Goal: Transaction & Acquisition: Purchase product/service

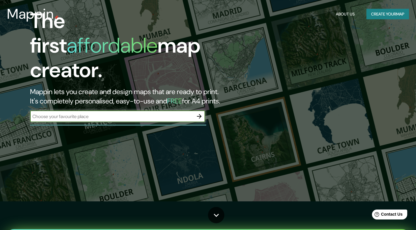
scroll to position [49, 0]
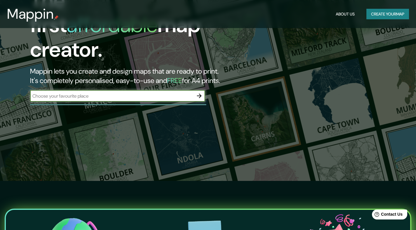
click at [143, 93] on input "text" at bounding box center [111, 96] width 163 height 7
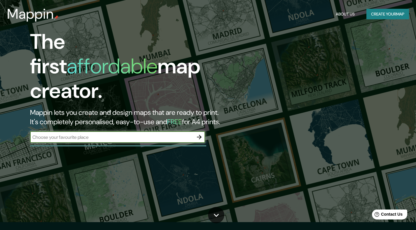
scroll to position [1, 0]
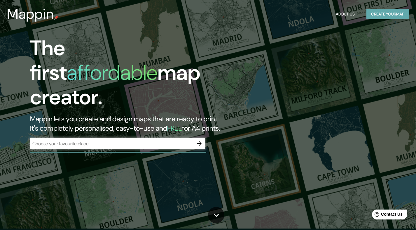
click at [376, 14] on button "Create your map" at bounding box center [388, 14] width 43 height 11
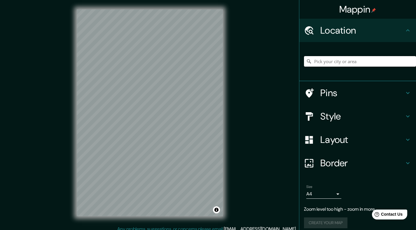
click at [350, 65] on input "Pick your city or area" at bounding box center [360, 61] width 112 height 11
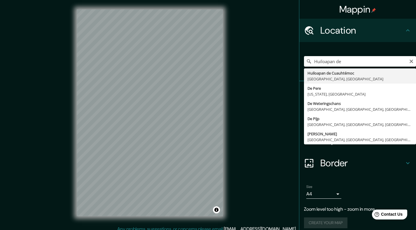
type input "Huiloapan de [PERSON_NAME], [GEOGRAPHIC_DATA], [GEOGRAPHIC_DATA]"
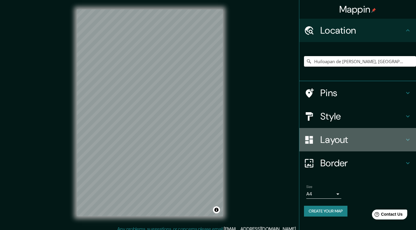
click at [354, 137] on h4 "Layout" at bounding box center [363, 140] width 84 height 12
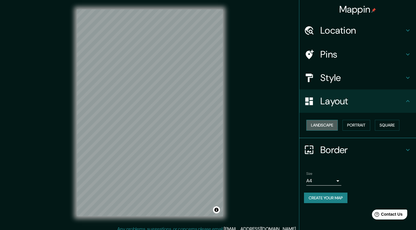
click at [330, 123] on button "Landscape" at bounding box center [323, 125] width 32 height 11
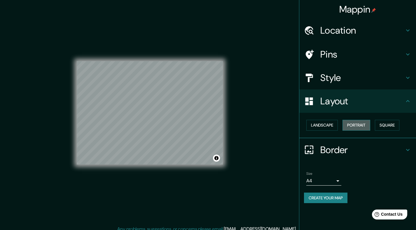
click at [366, 123] on button "Portrait" at bounding box center [357, 125] width 28 height 11
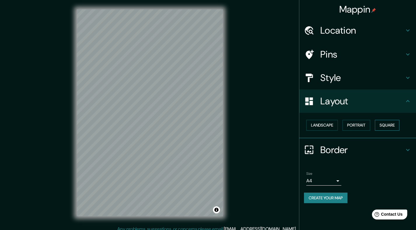
click at [387, 123] on button "Square" at bounding box center [387, 125] width 25 height 11
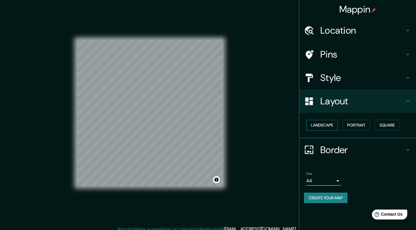
click at [327, 127] on button "Landscape" at bounding box center [323, 125] width 32 height 11
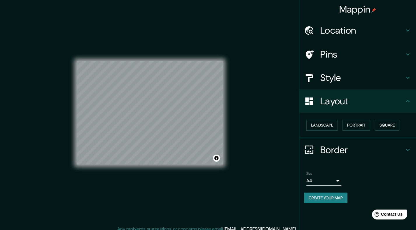
click at [340, 101] on h4 "Layout" at bounding box center [363, 101] width 84 height 12
click at [360, 120] on button "Portrait" at bounding box center [357, 125] width 28 height 11
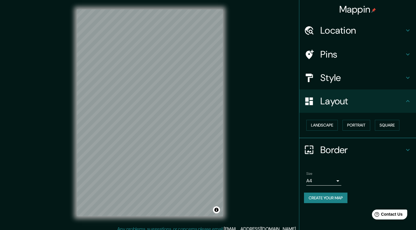
click at [355, 105] on h4 "Layout" at bounding box center [363, 101] width 84 height 12
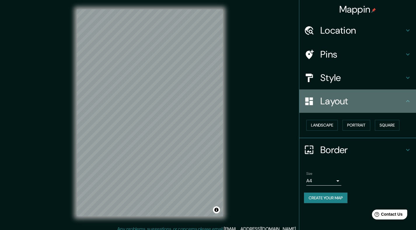
click at [415, 103] on div "Layout" at bounding box center [358, 100] width 117 height 23
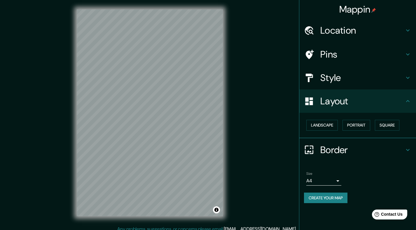
click at [410, 99] on icon at bounding box center [408, 101] width 7 height 7
click at [407, 79] on icon at bounding box center [408, 77] width 7 height 7
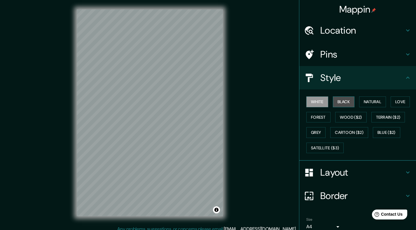
click at [337, 100] on button "Black" at bounding box center [344, 101] width 22 height 11
click at [317, 102] on button "White" at bounding box center [318, 101] width 22 height 11
click at [371, 100] on button "Natural" at bounding box center [372, 101] width 27 height 11
click at [397, 100] on button "Love" at bounding box center [400, 101] width 19 height 11
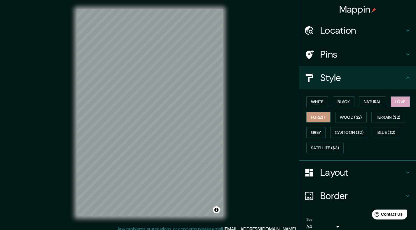
click at [309, 119] on button "Forest" at bounding box center [319, 117] width 24 height 11
click at [370, 100] on button "Natural" at bounding box center [372, 101] width 27 height 11
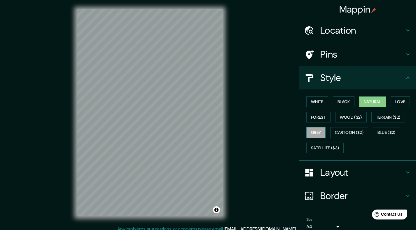
click at [315, 130] on button "Grey" at bounding box center [316, 132] width 19 height 11
click at [370, 99] on button "Natural" at bounding box center [372, 101] width 27 height 11
click at [366, 82] on h4 "Style" at bounding box center [363, 78] width 84 height 12
click at [366, 55] on h4 "Pins" at bounding box center [363, 54] width 84 height 12
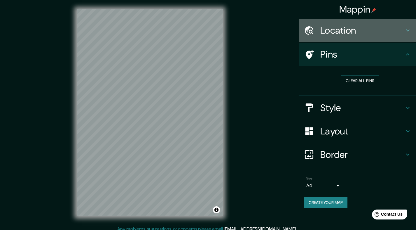
click at [382, 33] on h4 "Location" at bounding box center [363, 31] width 84 height 12
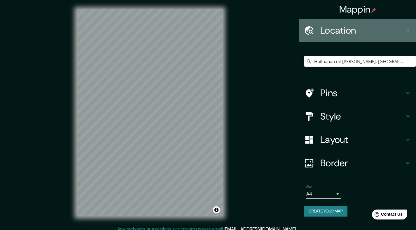
click at [382, 33] on h4 "Location" at bounding box center [363, 31] width 84 height 12
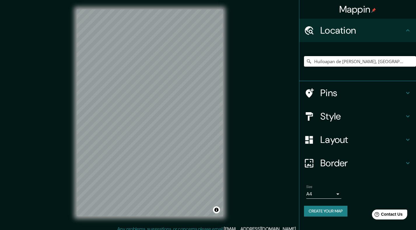
click at [395, 170] on div "Border" at bounding box center [358, 162] width 117 height 23
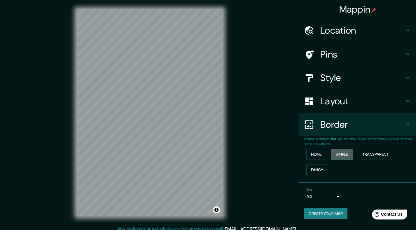
click at [348, 151] on button "Simple" at bounding box center [342, 154] width 22 height 11
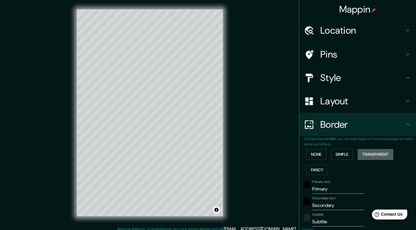
click at [382, 153] on button "Transparent" at bounding box center [376, 154] width 36 height 11
click at [320, 170] on button "Fancy" at bounding box center [318, 169] width 22 height 11
click at [334, 161] on div "None Simple Transparent Fancy" at bounding box center [360, 162] width 112 height 31
click at [338, 155] on button "Simple" at bounding box center [342, 154] width 22 height 11
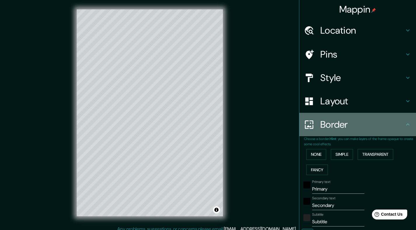
click at [347, 129] on div "Border" at bounding box center [358, 124] width 117 height 23
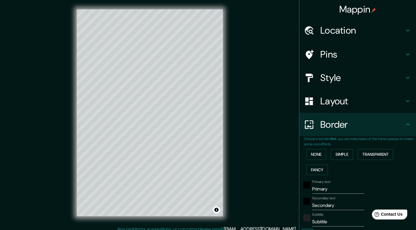
click at [354, 33] on h4 "Location" at bounding box center [363, 31] width 84 height 12
type input "200"
type input "40"
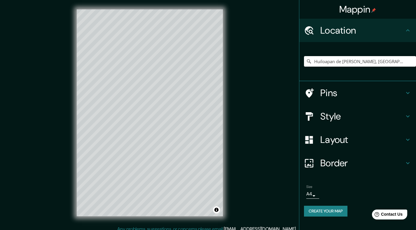
click at [354, 33] on h4 "Location" at bounding box center [363, 31] width 84 height 12
click at [350, 95] on h4 "Pins" at bounding box center [363, 93] width 84 height 12
type input "200"
type input "40"
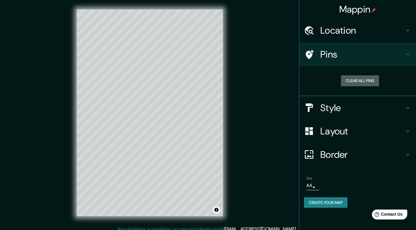
click at [358, 79] on button "Clear all pins" at bounding box center [360, 80] width 38 height 11
drag, startPoint x: 147, startPoint y: 121, endPoint x: 151, endPoint y: 122, distance: 4.6
click at [151, 122] on div at bounding box center [151, 122] width 5 height 5
click at [346, 79] on button "Clear all pins" at bounding box center [360, 80] width 38 height 11
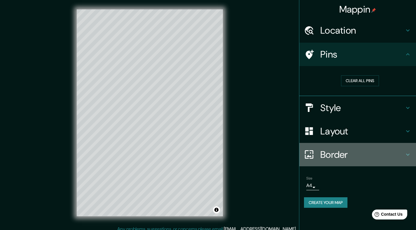
click at [349, 152] on h4 "Border" at bounding box center [363, 155] width 84 height 12
type input "200"
type input "40"
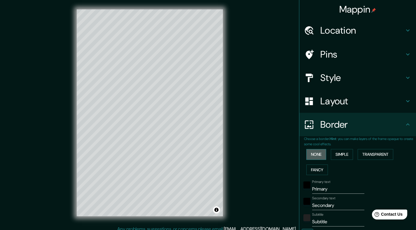
click at [319, 154] on button "None" at bounding box center [317, 154] width 20 height 11
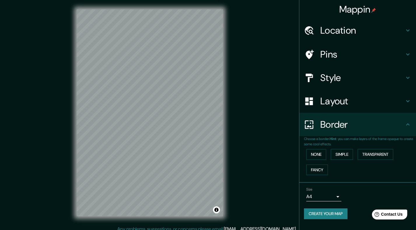
click at [353, 121] on h4 "Border" at bounding box center [363, 125] width 84 height 12
click at [373, 104] on h4 "Layout" at bounding box center [363, 101] width 84 height 12
